Goal: Navigation & Orientation: Find specific page/section

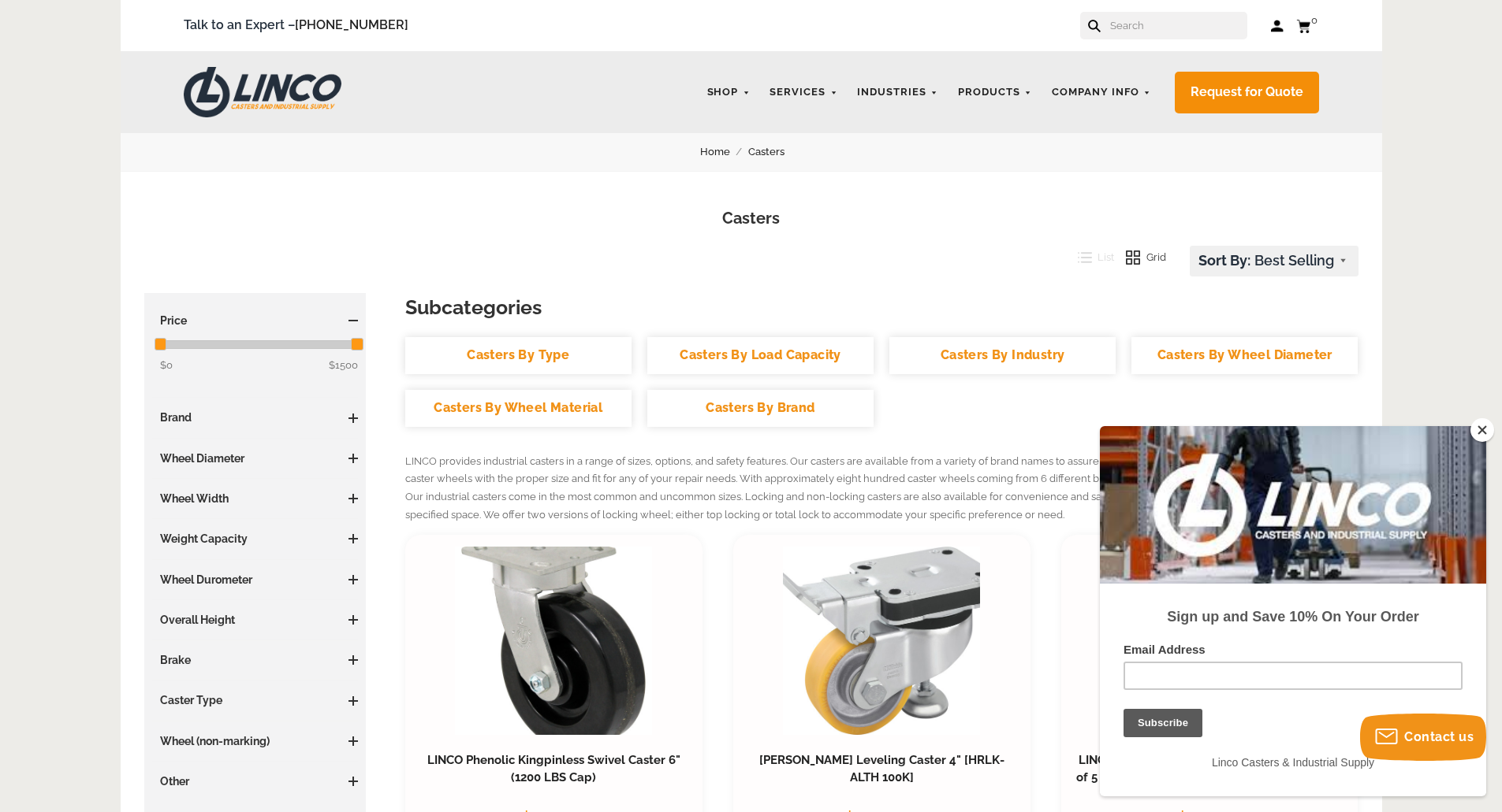
click at [1481, 434] on button "Close" at bounding box center [1482, 430] width 24 height 24
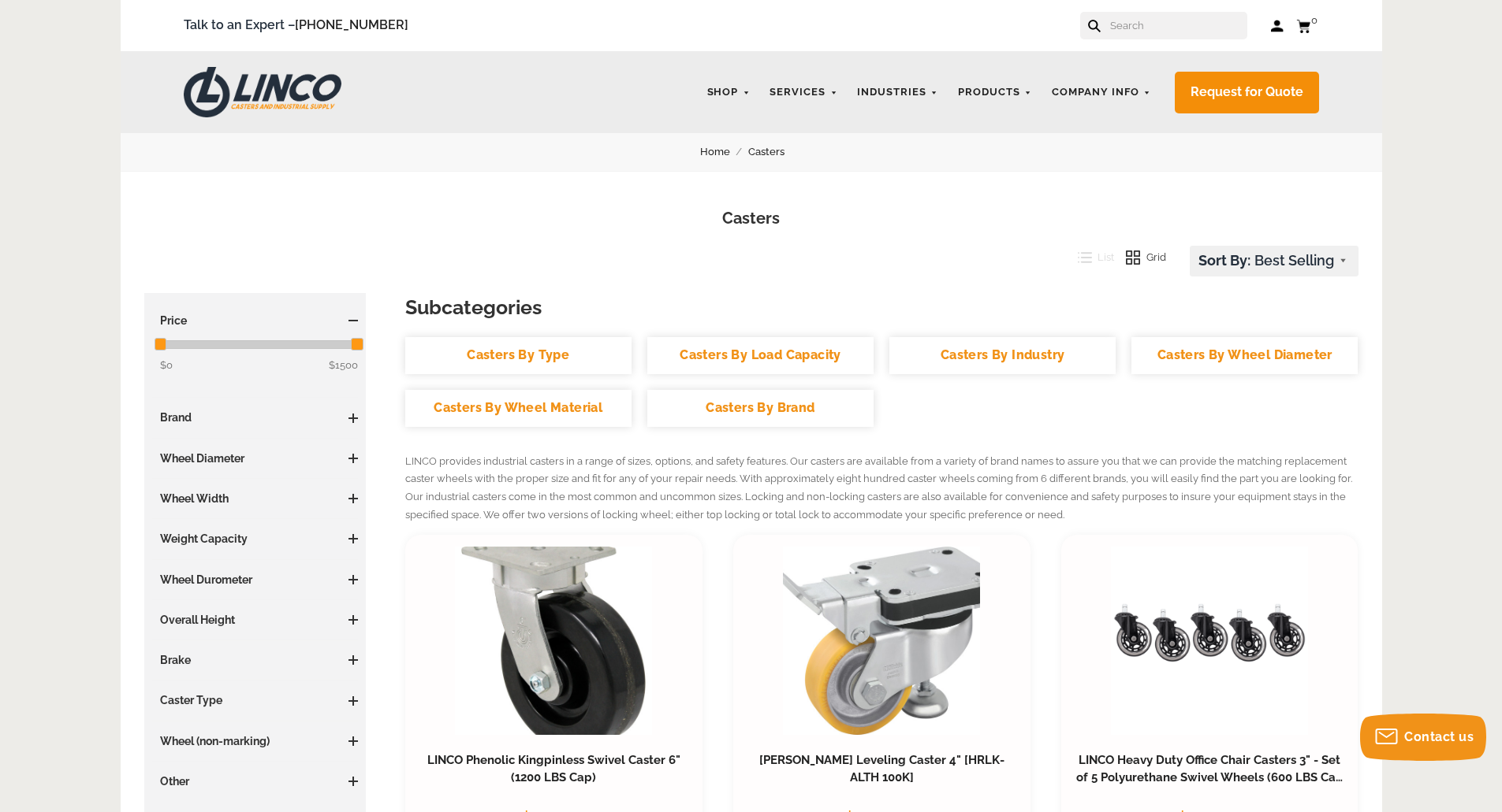
click at [565, 347] on link "Casters By Type" at bounding box center [518, 356] width 226 height 37
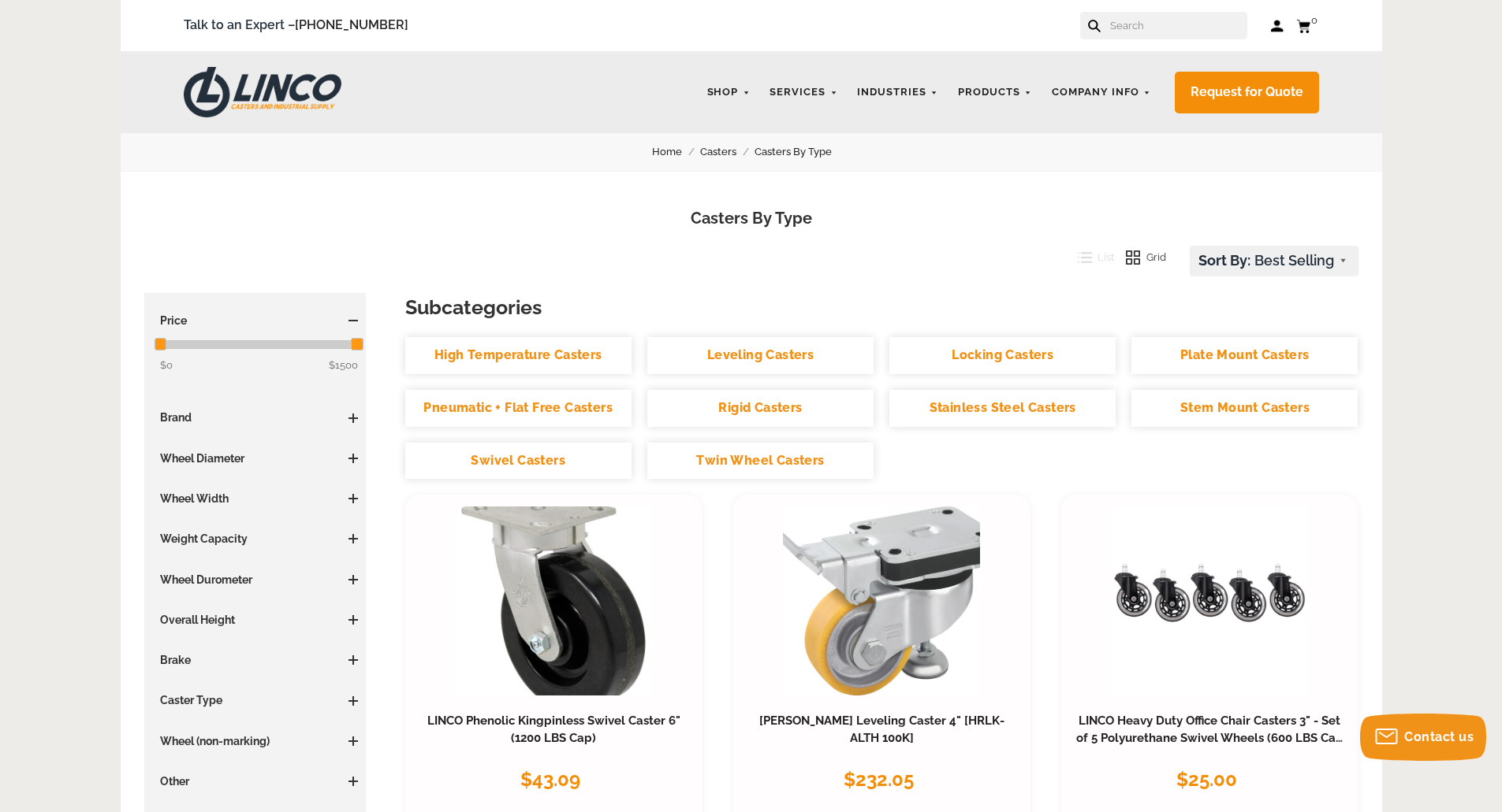
click at [354, 462] on span at bounding box center [353, 458] width 10 height 10
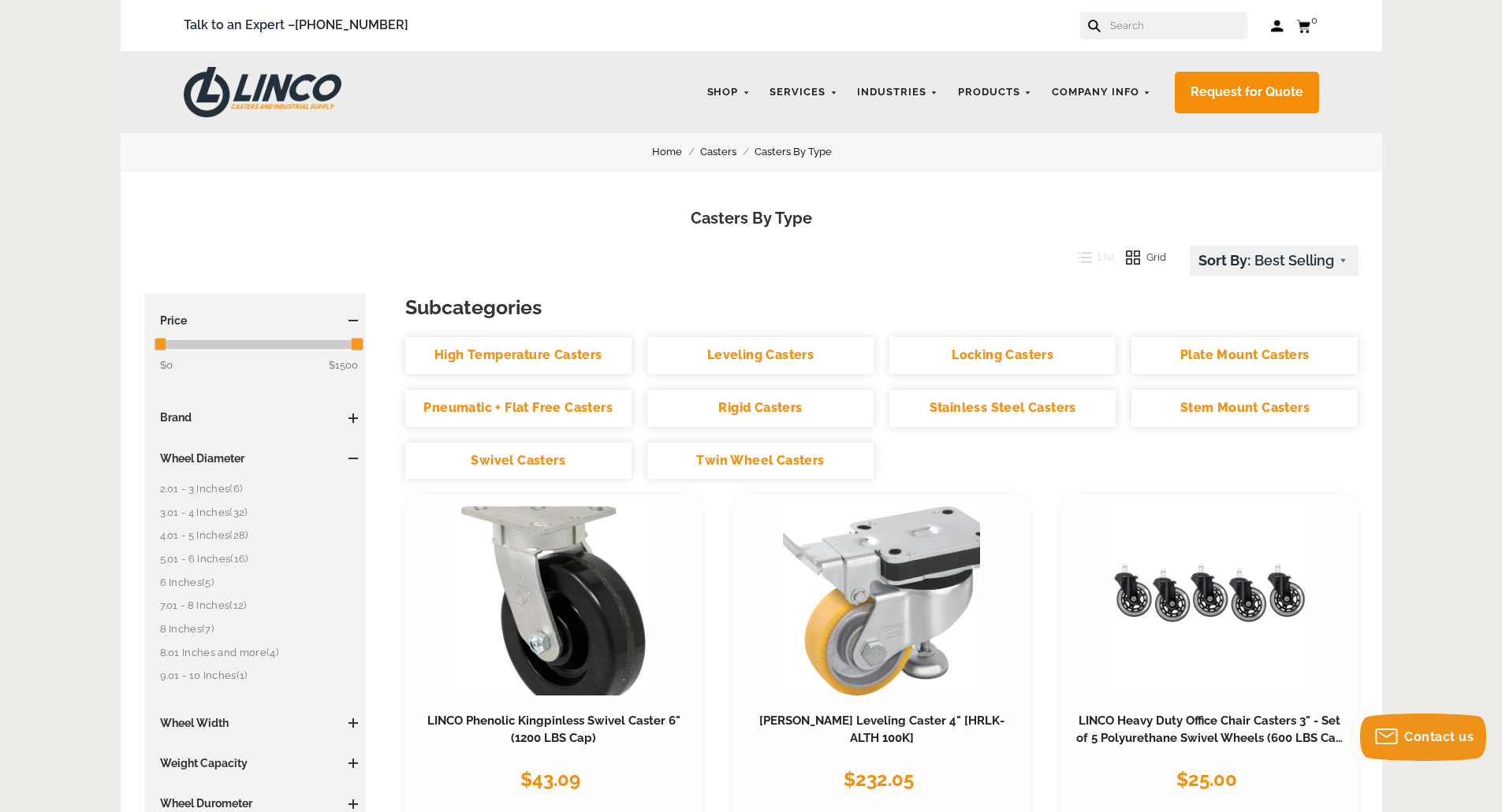
click at [201, 490] on link "2.01 - 3 Inches (6)" at bounding box center [258, 489] width 198 height 18
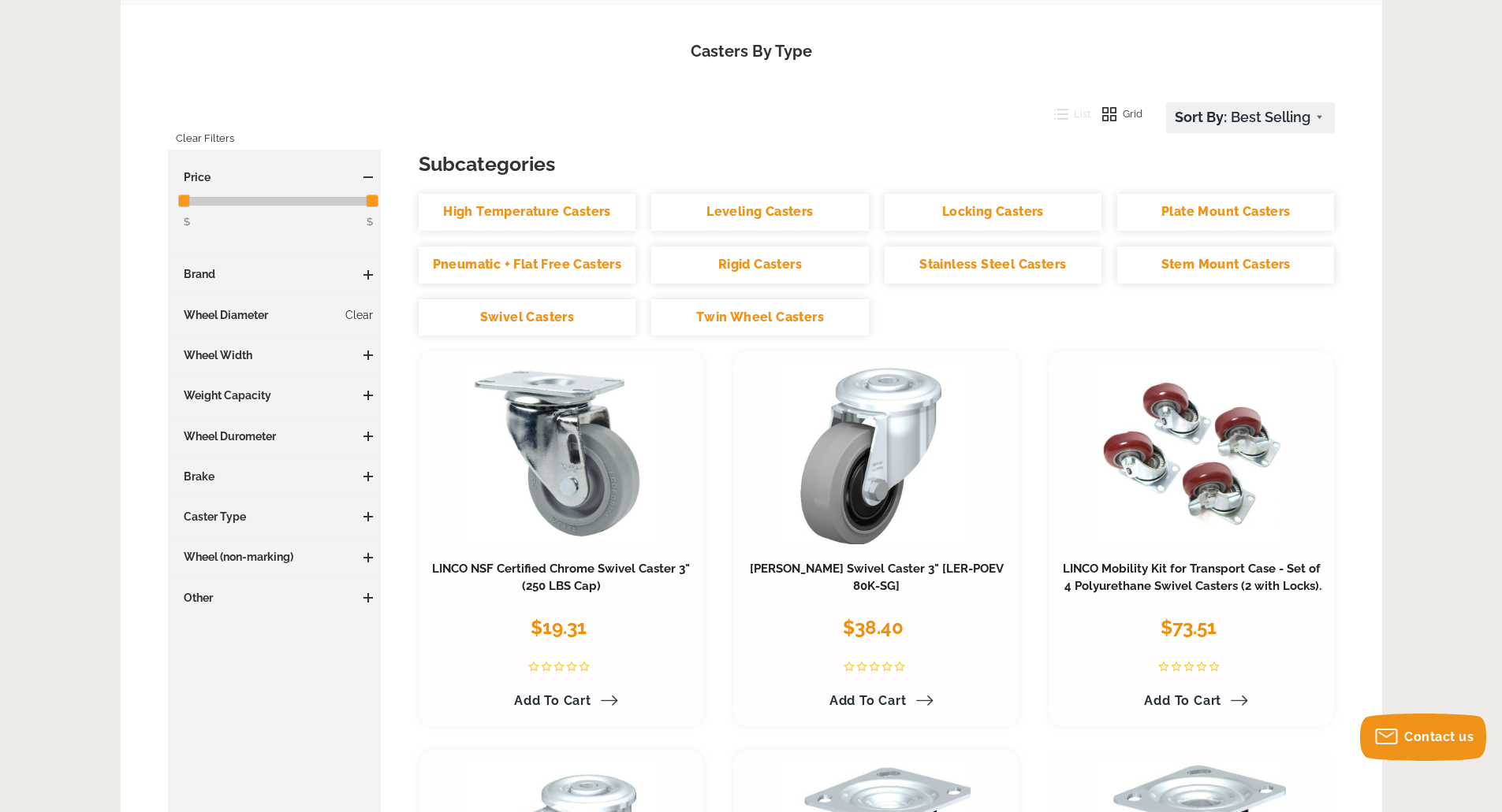
scroll to position [158, 0]
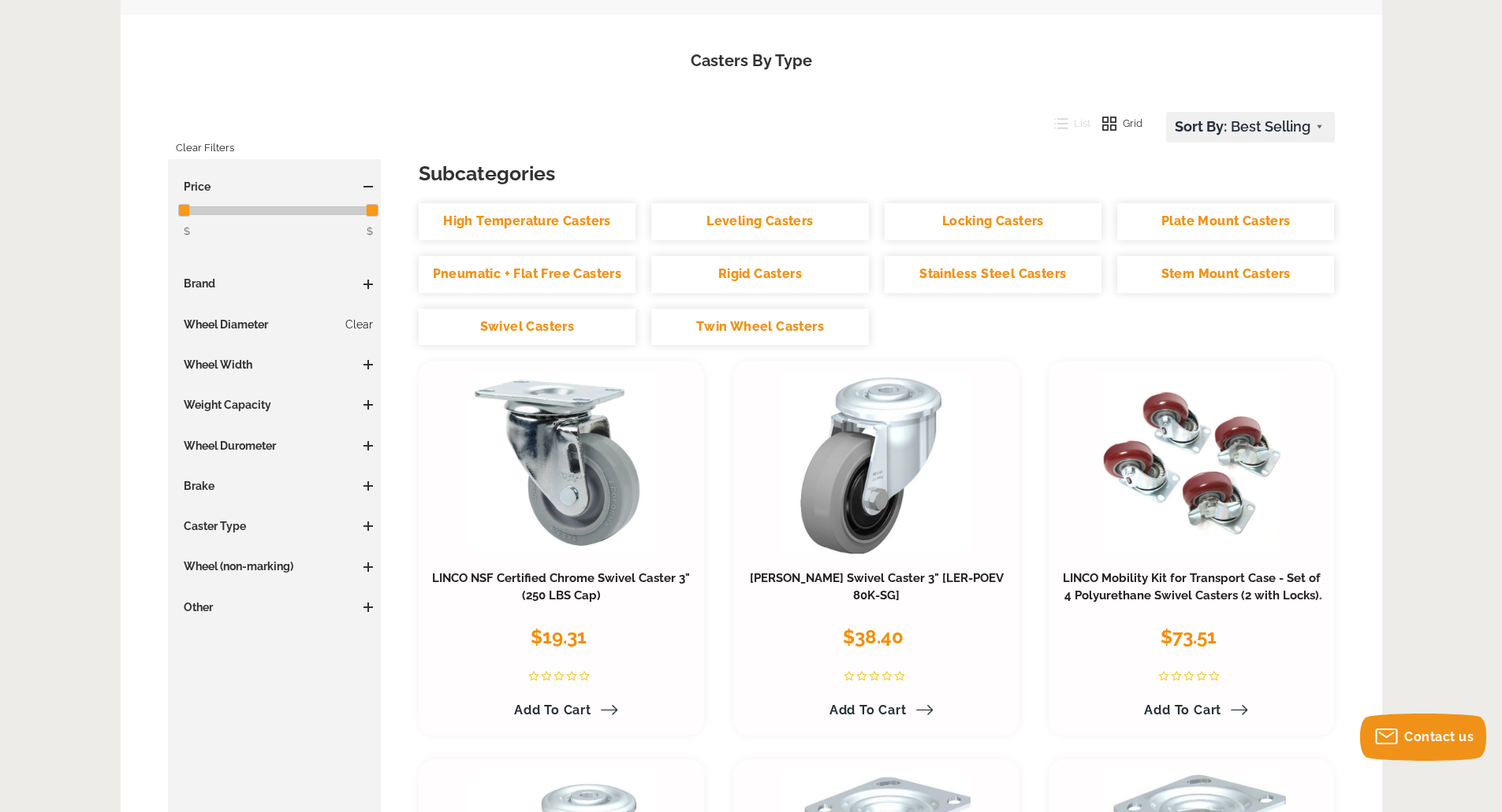
click at [342, 525] on h3 "Caster Type" at bounding box center [274, 526] width 198 height 16
click at [368, 528] on span at bounding box center [368, 526] width 2 height 10
click at [369, 644] on span at bounding box center [368, 645] width 10 height 2
click at [366, 407] on span at bounding box center [368, 405] width 10 height 10
click at [365, 285] on span at bounding box center [368, 285] width 10 height 2
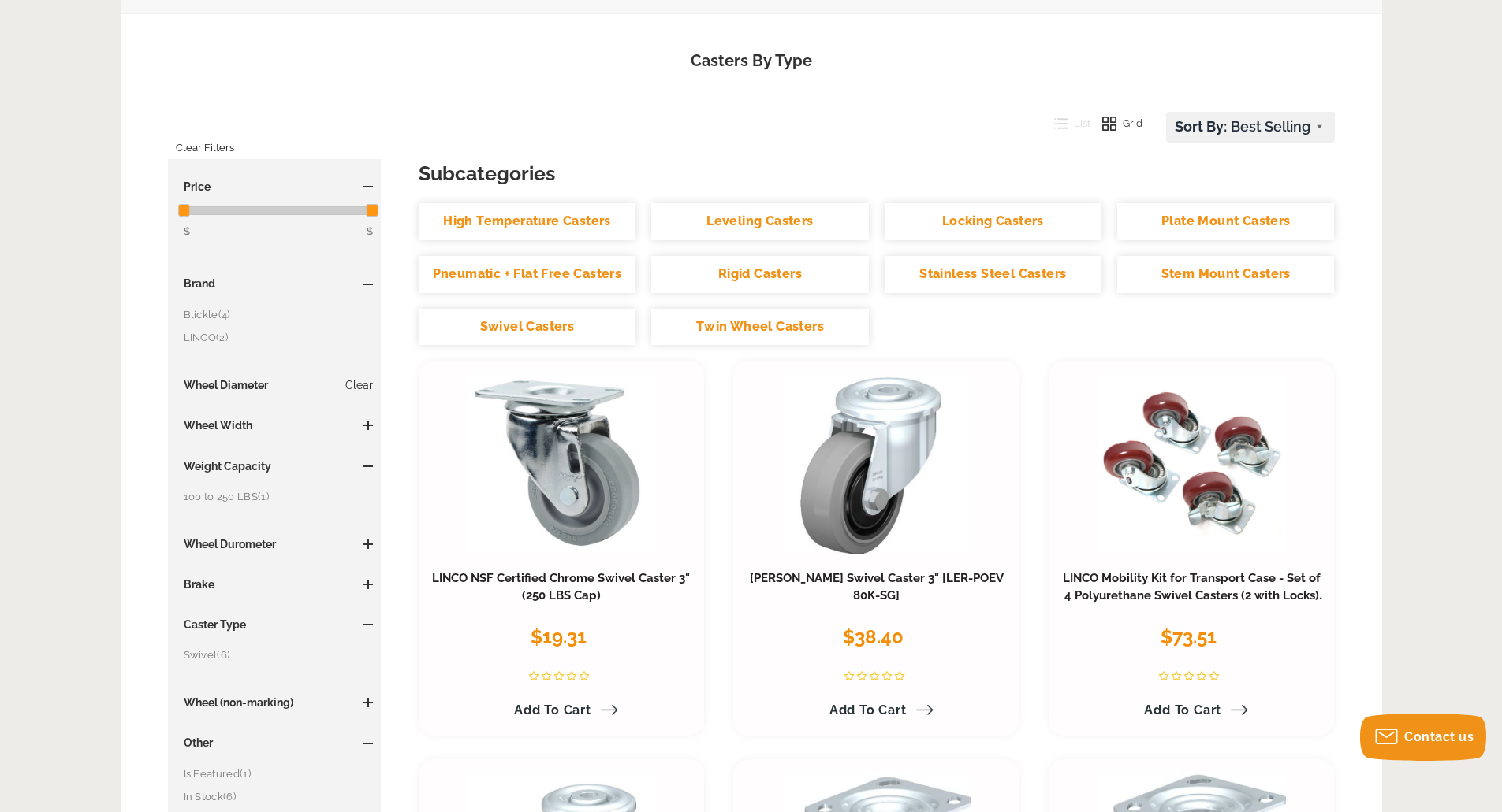
click at [200, 142] on link "Clear Filters" at bounding box center [205, 148] width 58 height 26
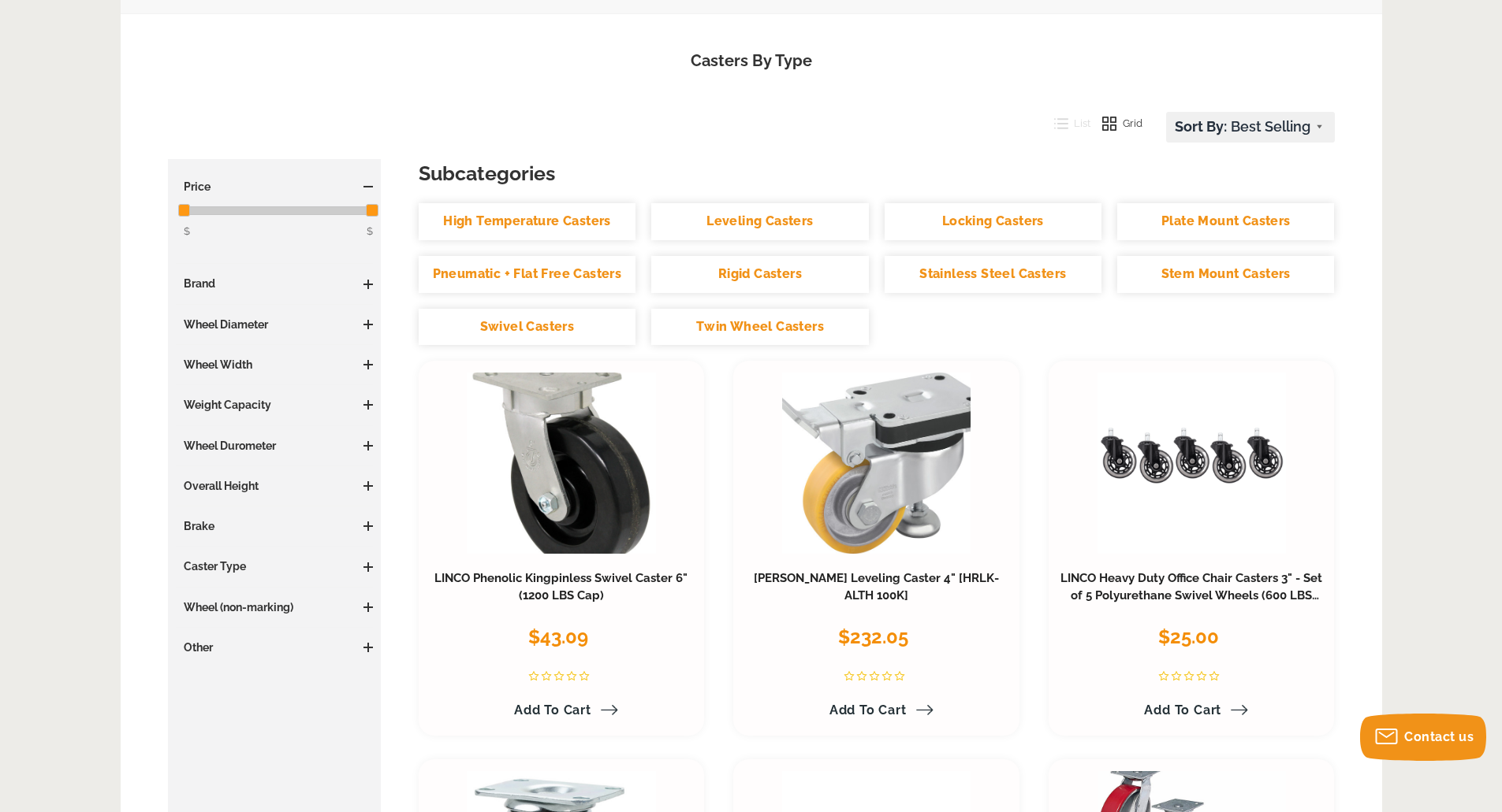
click at [371, 488] on span at bounding box center [368, 486] width 10 height 10
click at [370, 488] on span at bounding box center [368, 486] width 10 height 10
click at [1225, 264] on link "Stem Mount Casters" at bounding box center [1225, 274] width 217 height 37
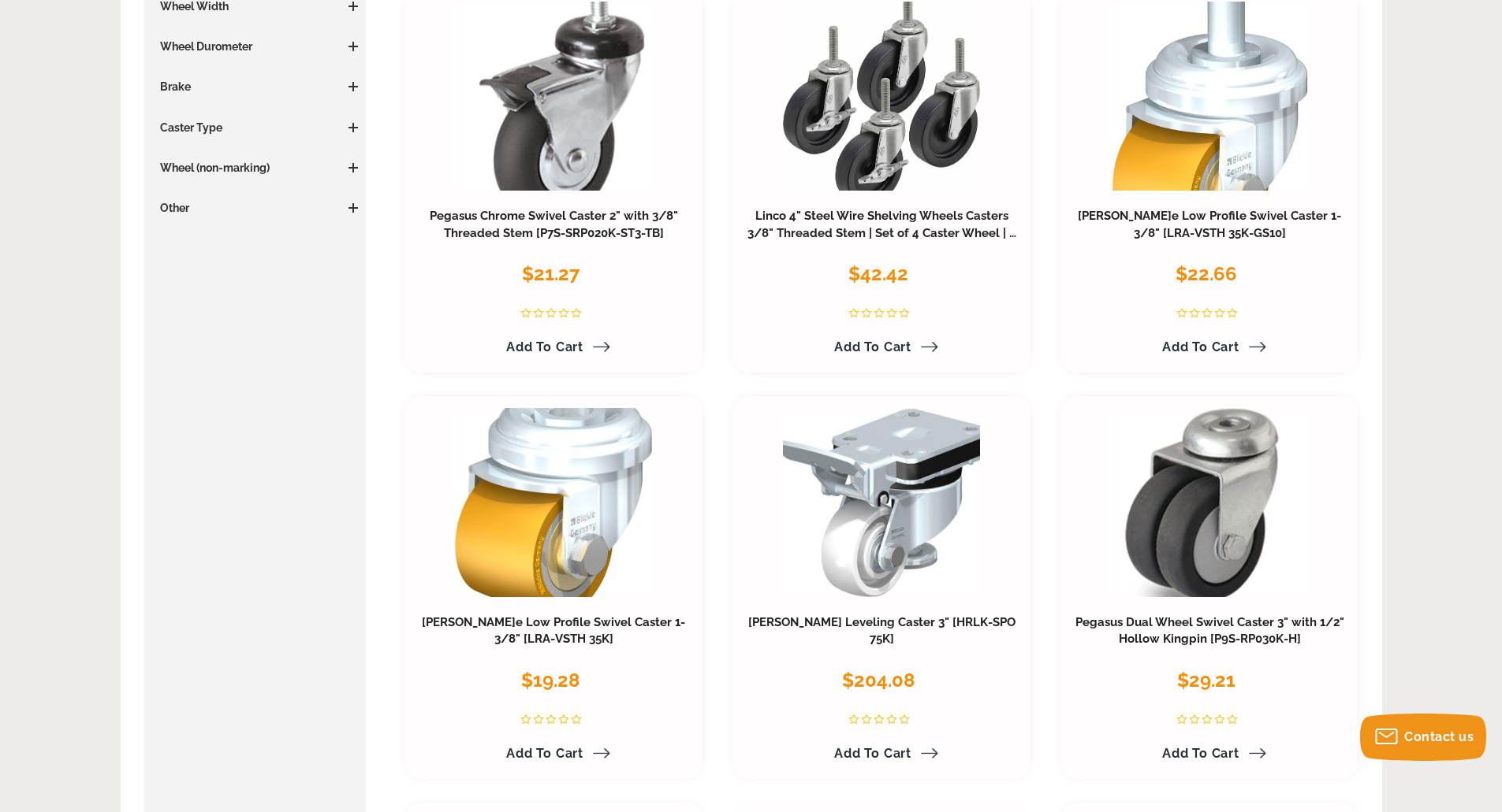
scroll to position [315, 0]
